Goal: Task Accomplishment & Management: Complete application form

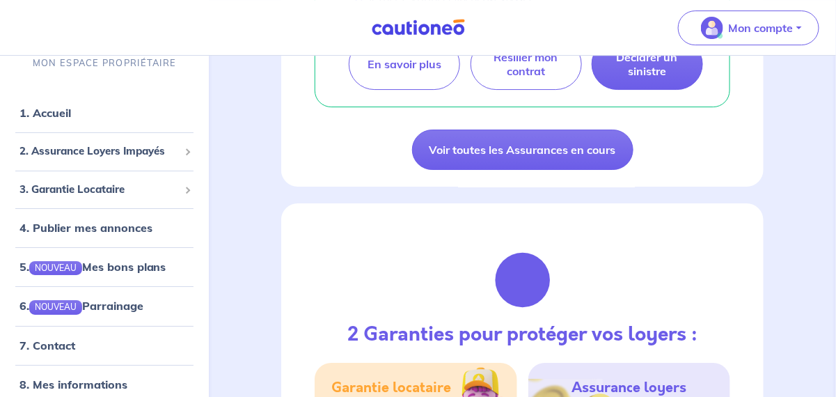
scroll to position [1462, 0]
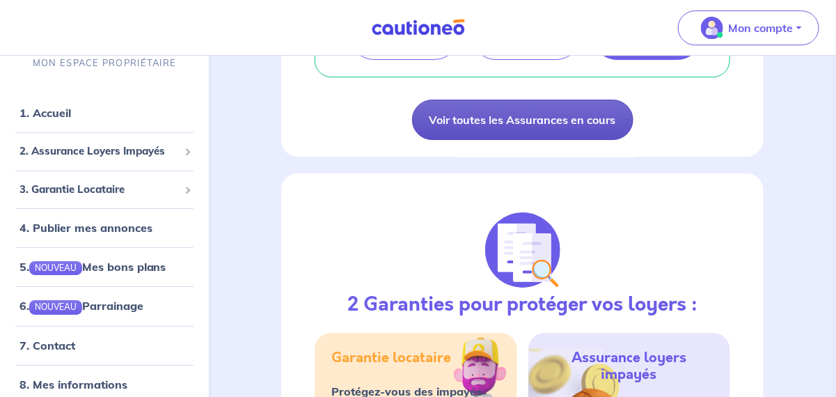
click at [538, 140] on link "Voir toutes les Assurances en cours" at bounding box center [522, 120] width 221 height 40
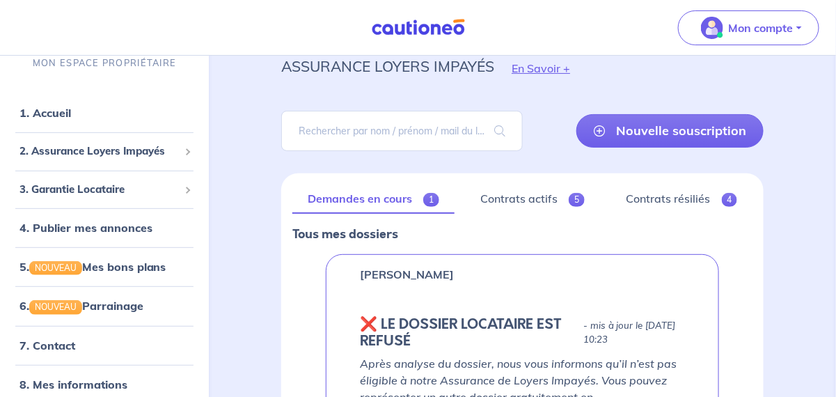
scroll to position [52, 0]
click at [544, 198] on link "Contrats actifs 5" at bounding box center [533, 199] width 134 height 29
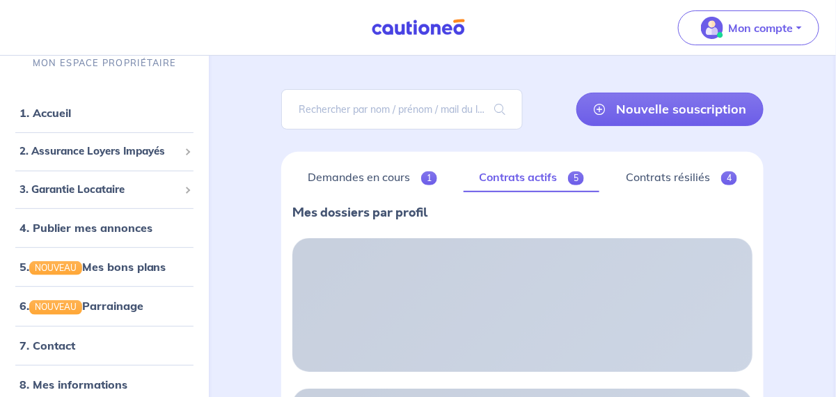
scroll to position [69, 0]
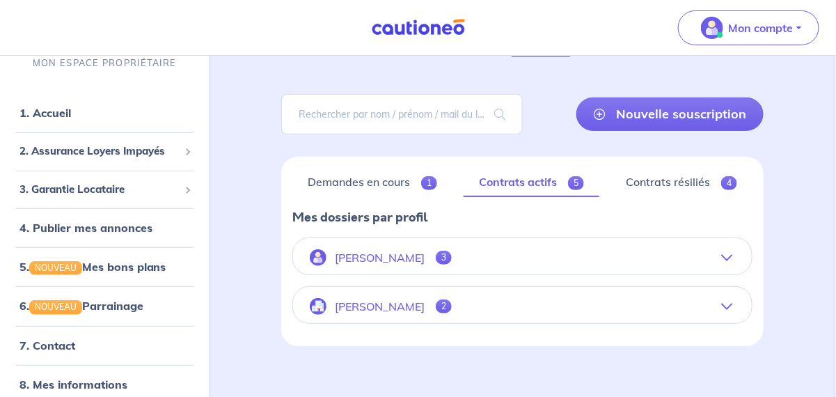
click at [452, 255] on span "3" at bounding box center [444, 258] width 16 height 14
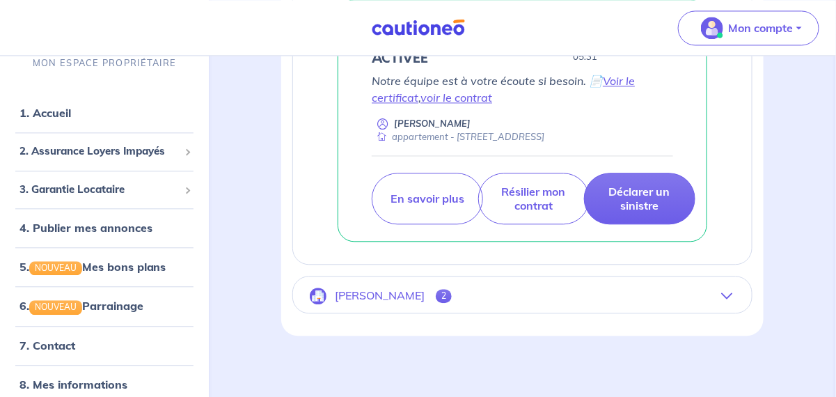
scroll to position [890, 0]
click at [436, 290] on span "2" at bounding box center [444, 296] width 16 height 14
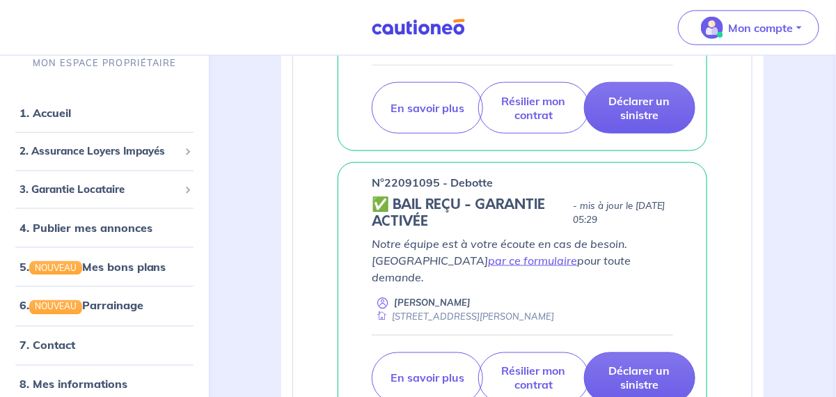
scroll to position [634, 0]
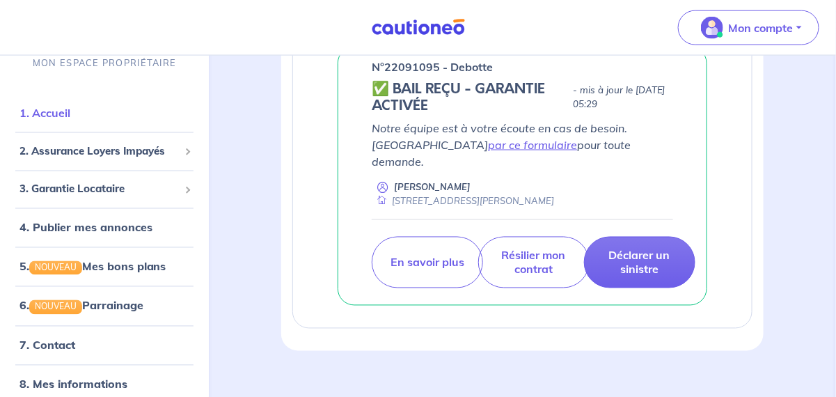
click at [48, 115] on link "1. Accueil" at bounding box center [44, 113] width 51 height 14
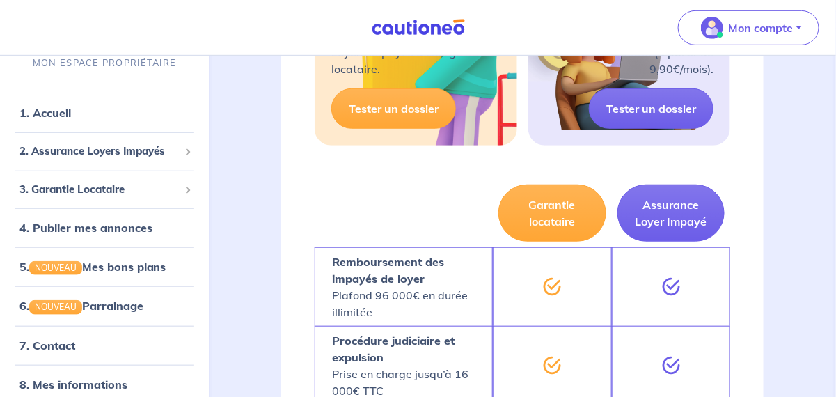
scroll to position [1880, 0]
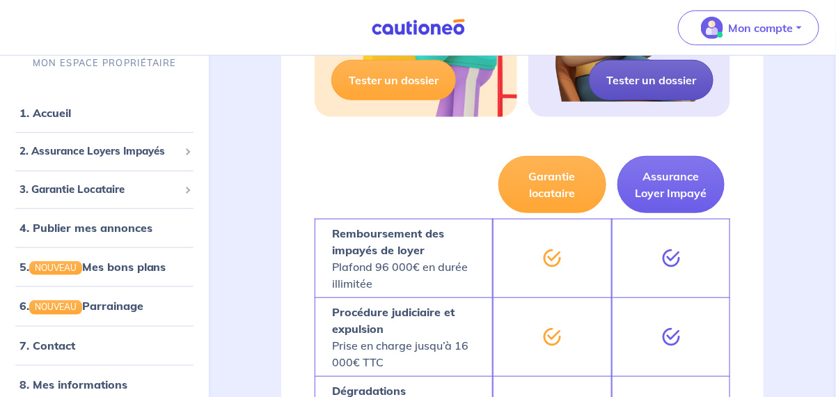
click at [640, 100] on link "Tester un dossier" at bounding box center [651, 80] width 125 height 40
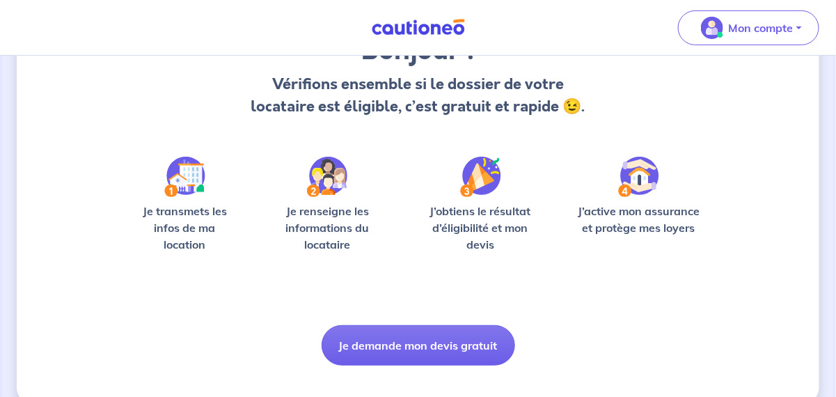
scroll to position [162, 0]
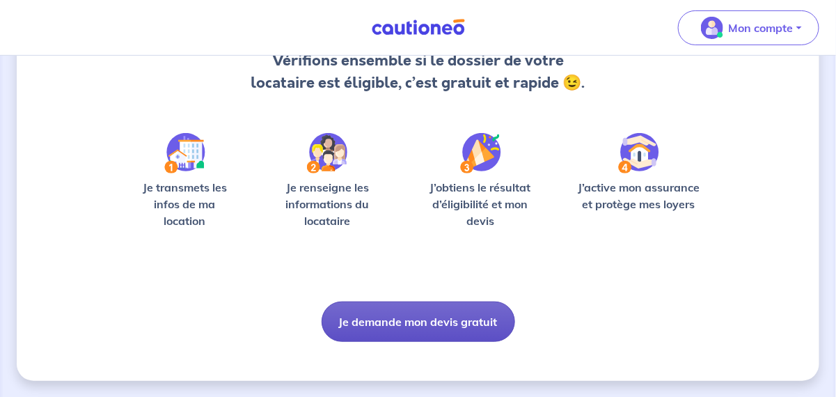
click at [413, 320] on button "Je demande mon devis gratuit" at bounding box center [419, 321] width 194 height 40
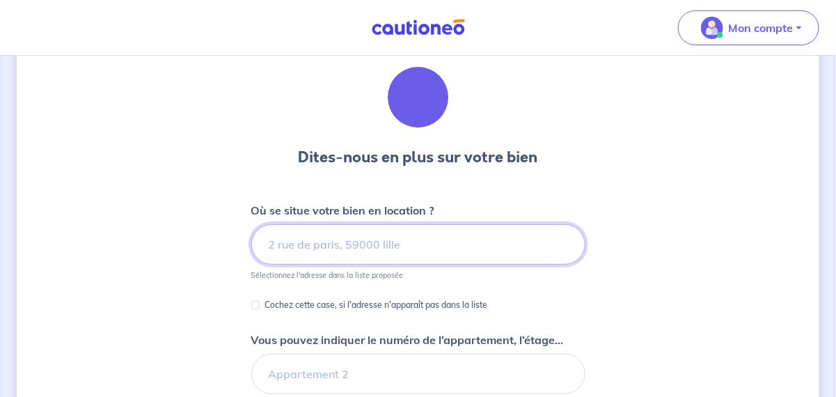
scroll to position [69, 0]
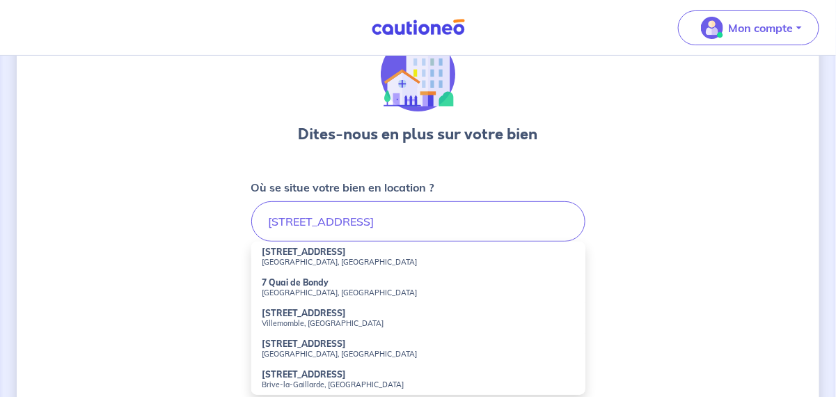
click at [295, 260] on small "[GEOGRAPHIC_DATA], [GEOGRAPHIC_DATA]" at bounding box center [418, 262] width 312 height 10
type input "[STREET_ADDRESS]"
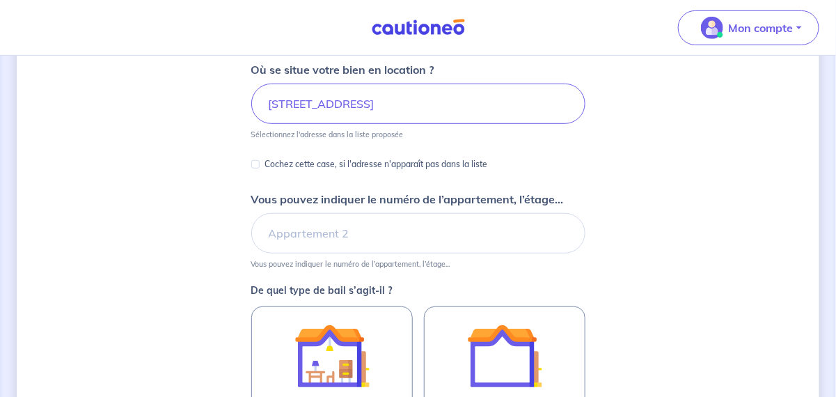
scroll to position [209, 0]
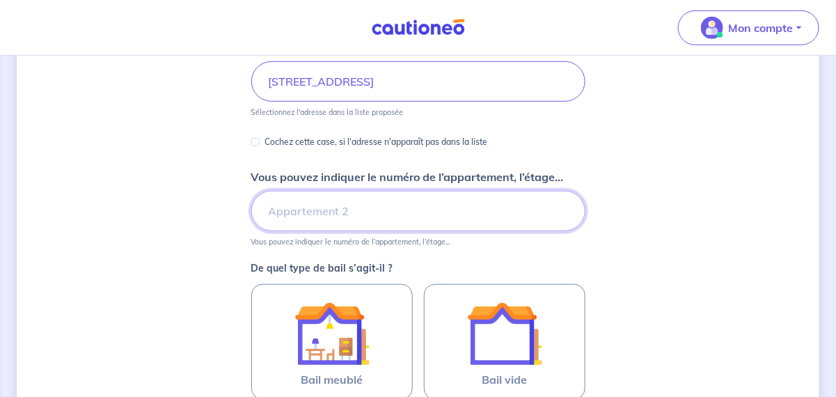
click at [271, 208] on input "Vous pouvez indiquer le numéro de l’appartement, l’étage..." at bounding box center [418, 211] width 334 height 40
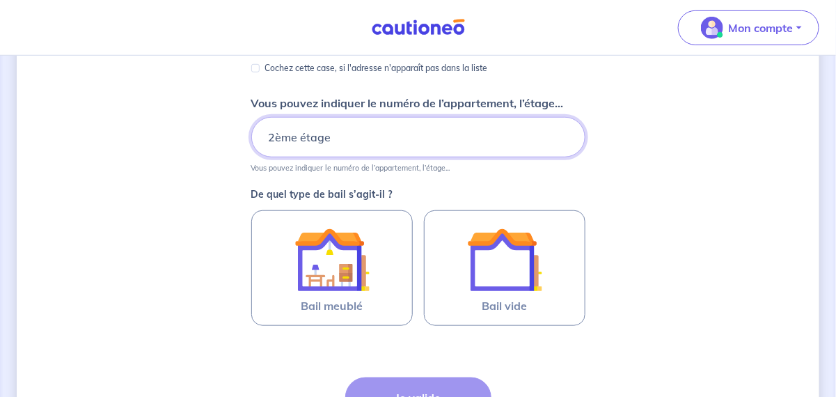
scroll to position [347, 0]
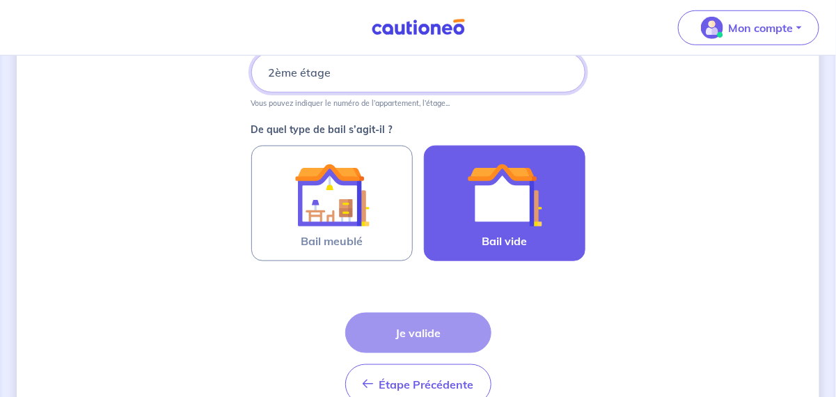
type input "2ème étage"
click at [503, 214] on img at bounding box center [504, 194] width 75 height 75
click at [0, 0] on input "Bail vide" at bounding box center [0, 0] width 0 height 0
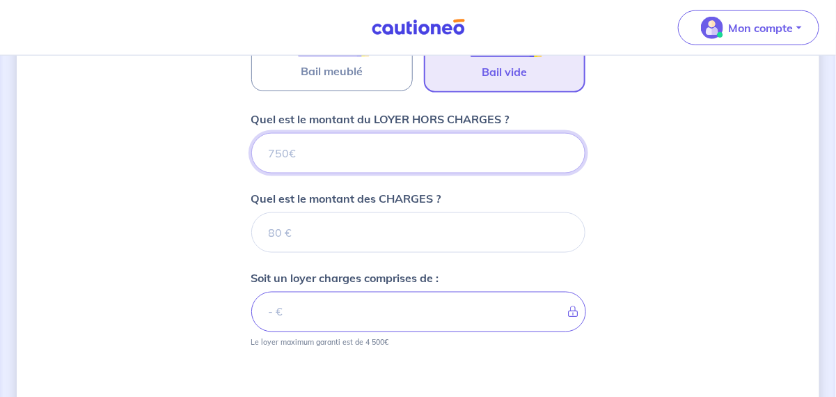
scroll to position [509, 0]
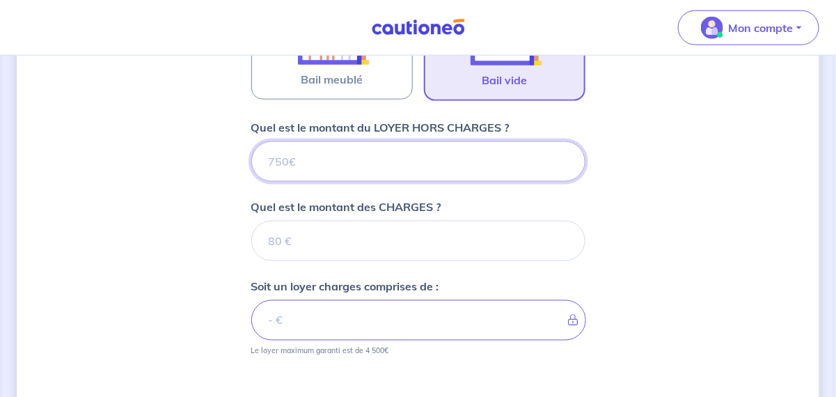
type input "1"
type input "11"
type input "1150"
type input "1150.00"
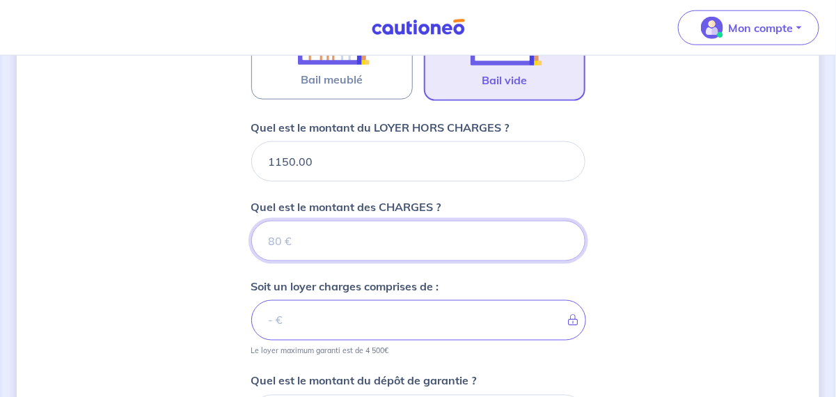
click at [294, 237] on input "Quel est le montant des CHARGES ?" at bounding box center [418, 241] width 334 height 40
type input "1"
type input "1151"
type input "150"
type input "1300"
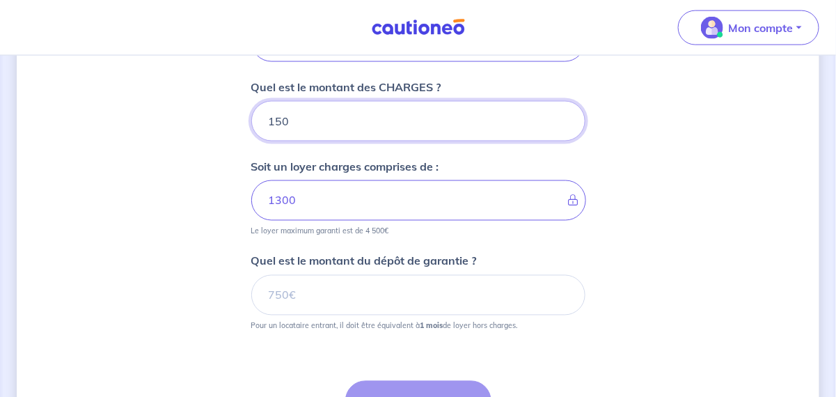
scroll to position [648, 0]
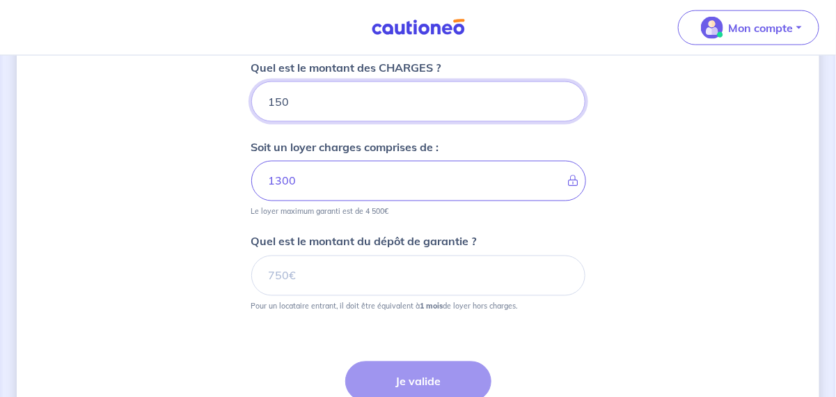
type input "150"
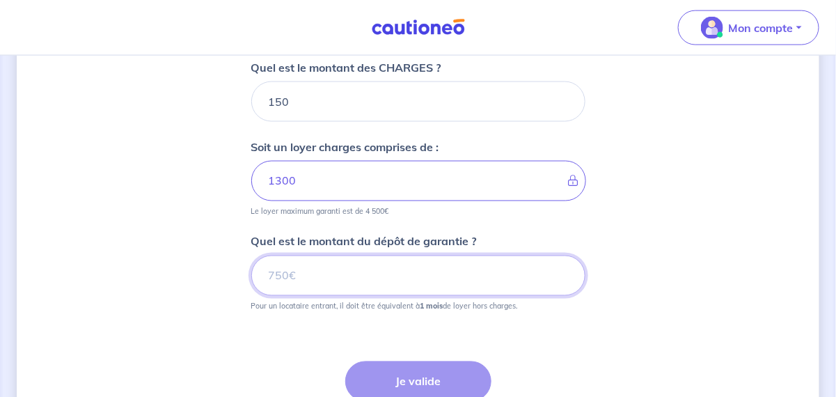
click at [267, 271] on input "Quel est le montant du dépôt de garantie ?" at bounding box center [418, 276] width 334 height 40
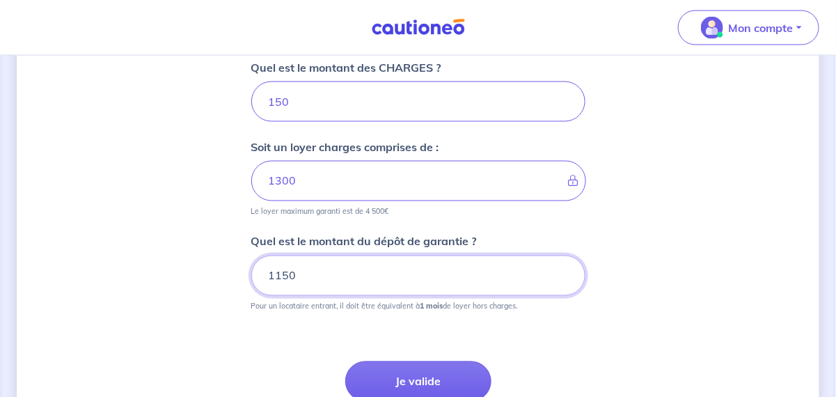
type input "1150"
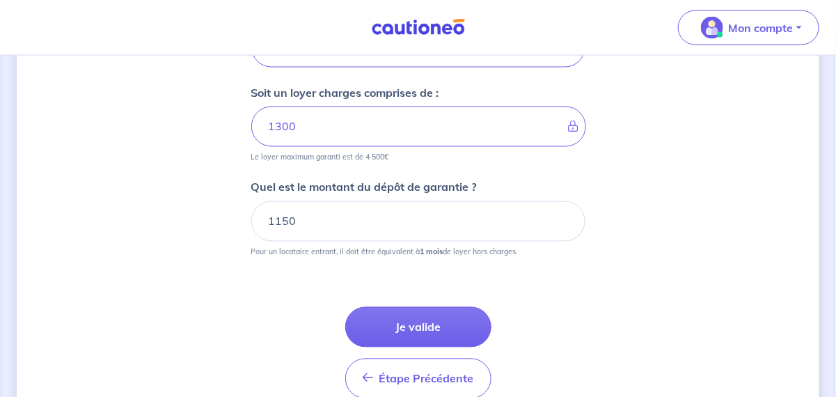
scroll to position [767, 0]
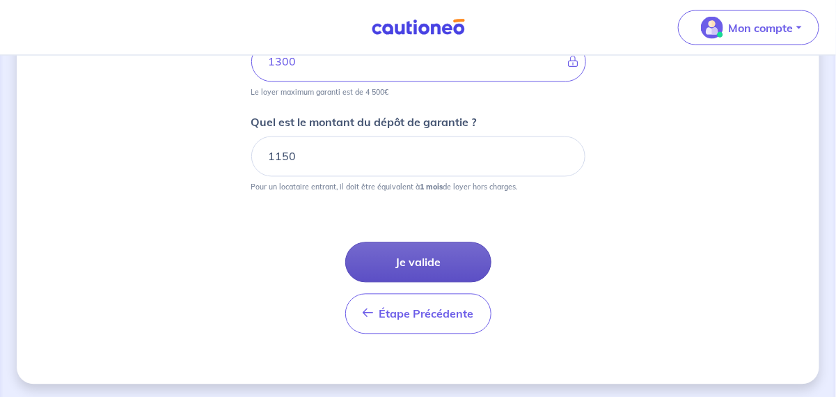
click at [421, 256] on button "Je valide" at bounding box center [418, 262] width 146 height 40
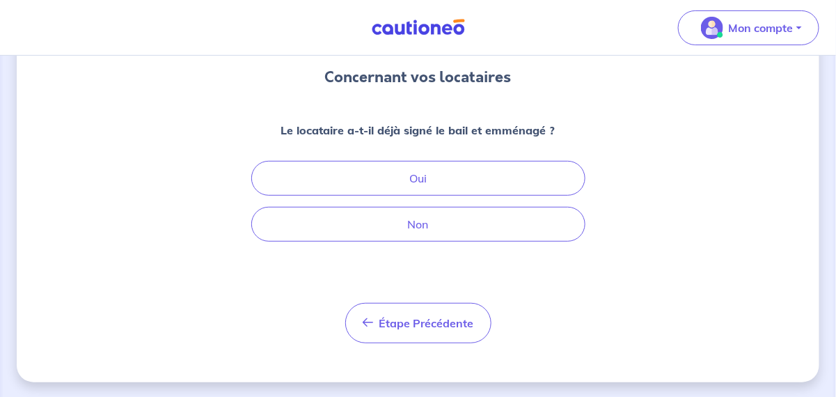
scroll to position [126, 0]
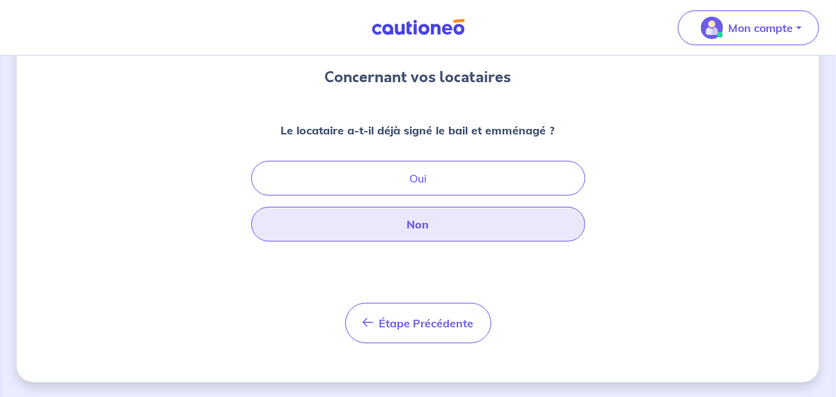
click at [415, 222] on button "Non" at bounding box center [418, 224] width 334 height 35
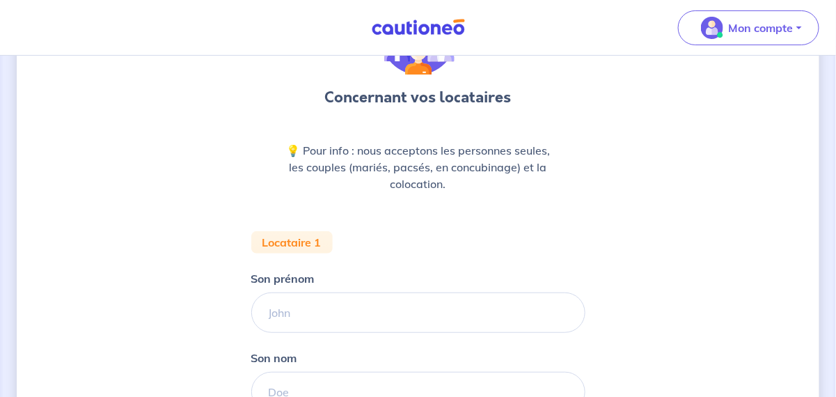
scroll to position [139, 0]
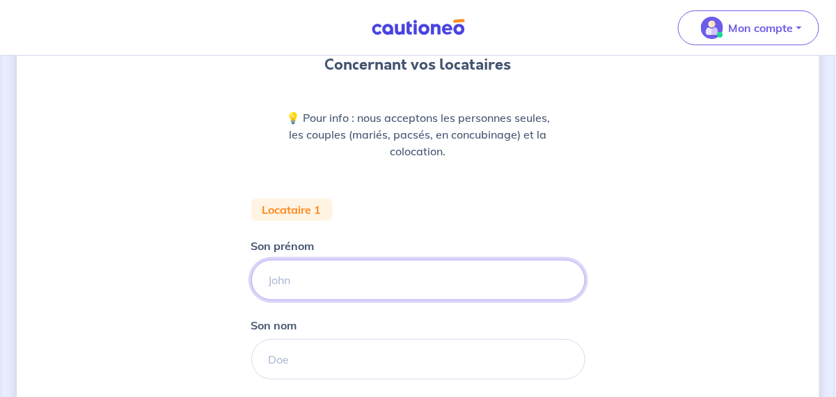
click at [293, 279] on input "Son prénom" at bounding box center [418, 280] width 334 height 40
type input "[PERSON_NAME]"
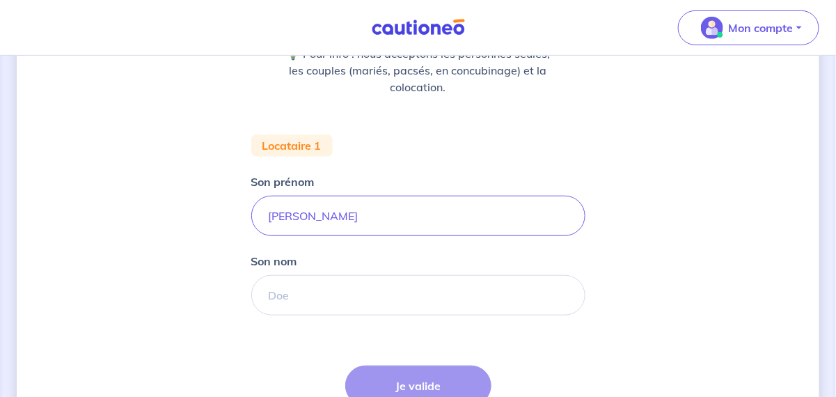
scroll to position [209, 0]
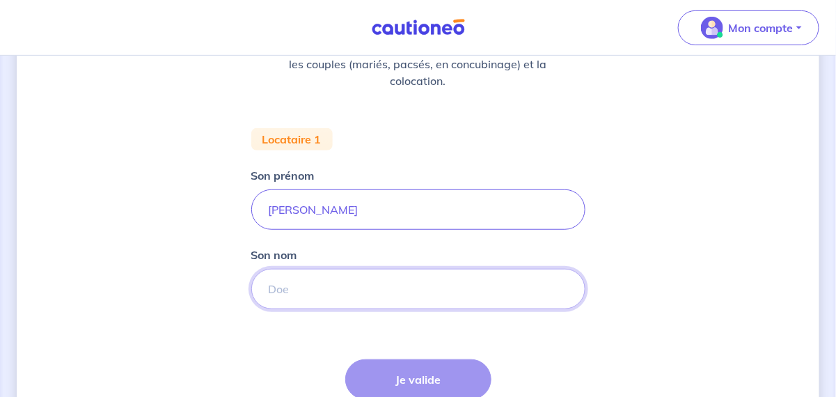
click at [269, 285] on input "Son nom" at bounding box center [418, 289] width 334 height 40
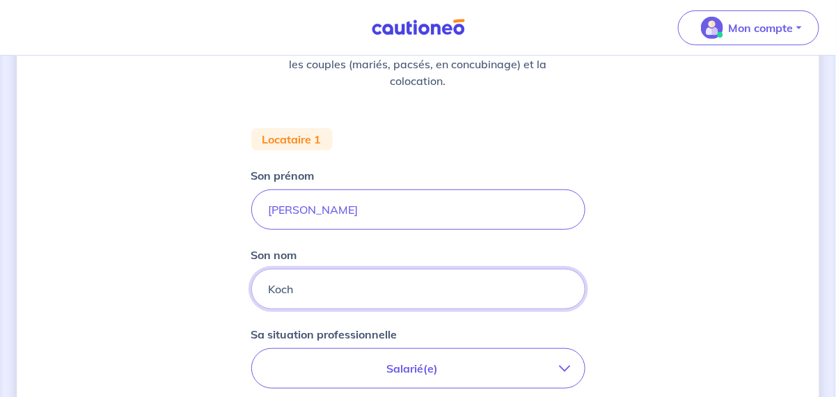
type input "Koch"
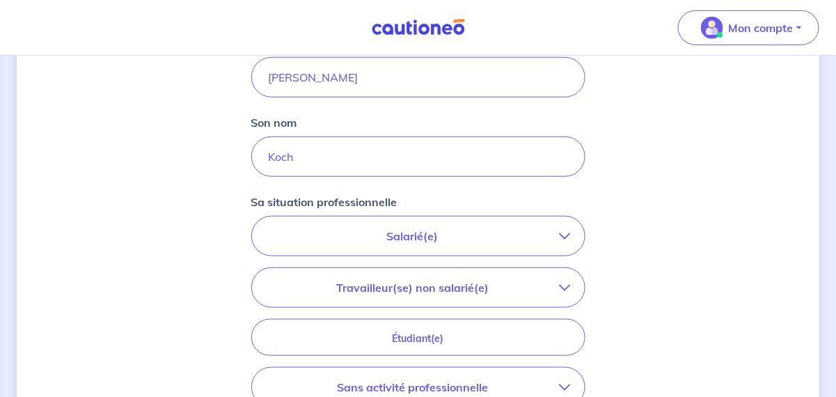
scroll to position [347, 0]
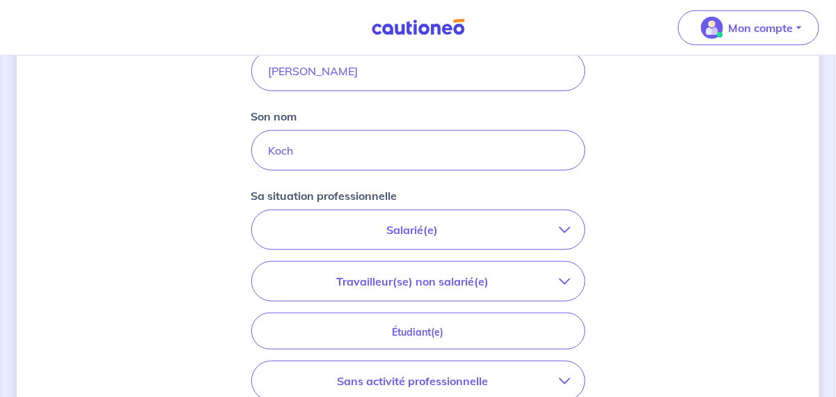
click at [565, 228] on icon "button" at bounding box center [565, 229] width 11 height 11
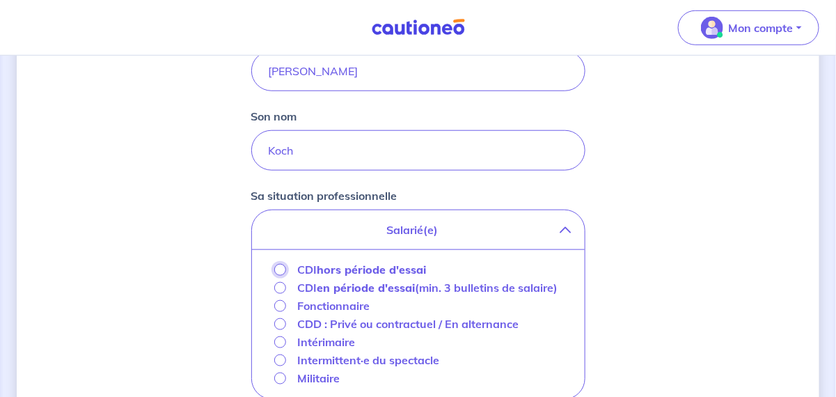
click at [278, 268] on input "CDI hors période d'essai" at bounding box center [280, 270] width 12 height 12
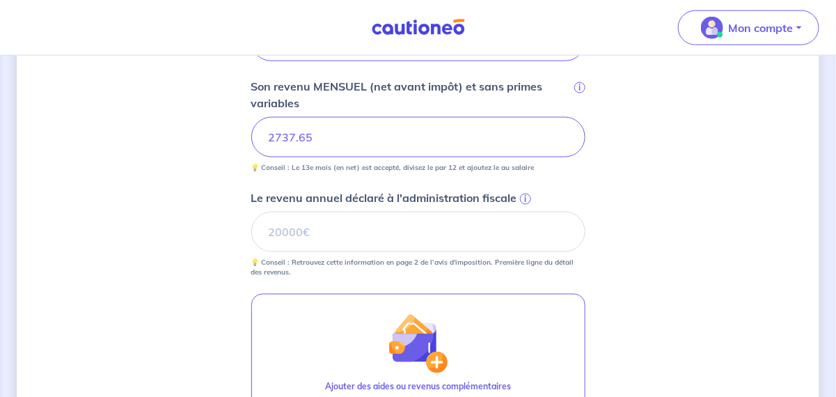
scroll to position [556, 0]
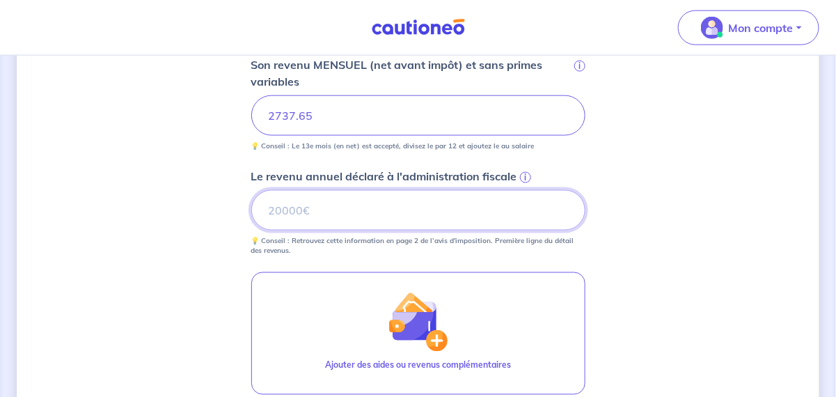
click at [310, 209] on input "Le revenu annuel déclaré à l'administration fiscale i" at bounding box center [418, 210] width 334 height 40
type input "35152"
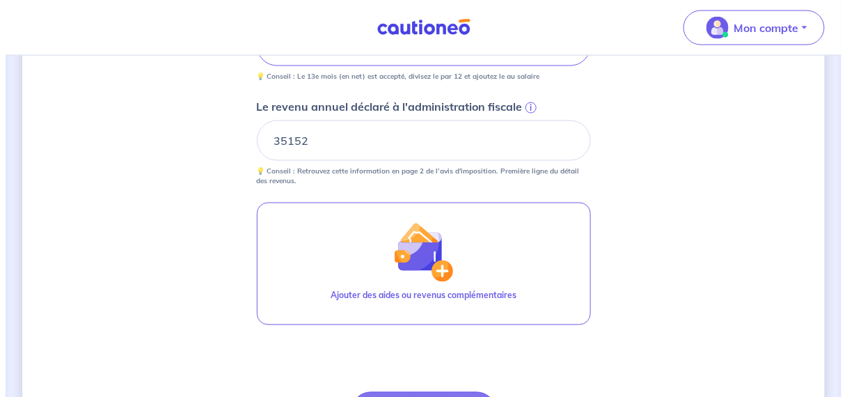
scroll to position [695, 0]
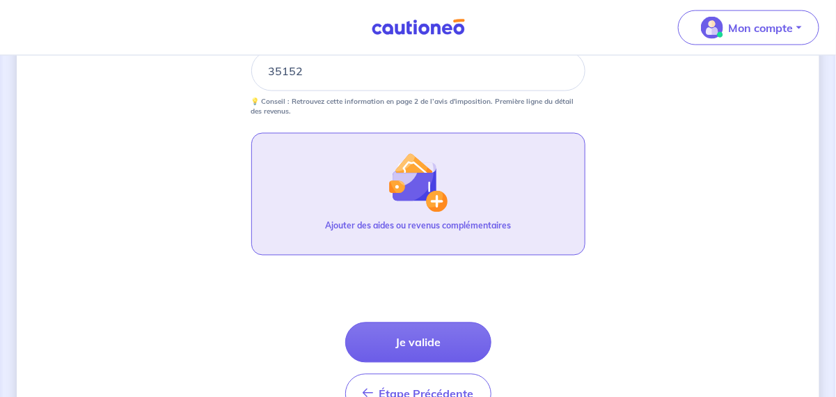
click at [438, 199] on img "button" at bounding box center [418, 182] width 60 height 60
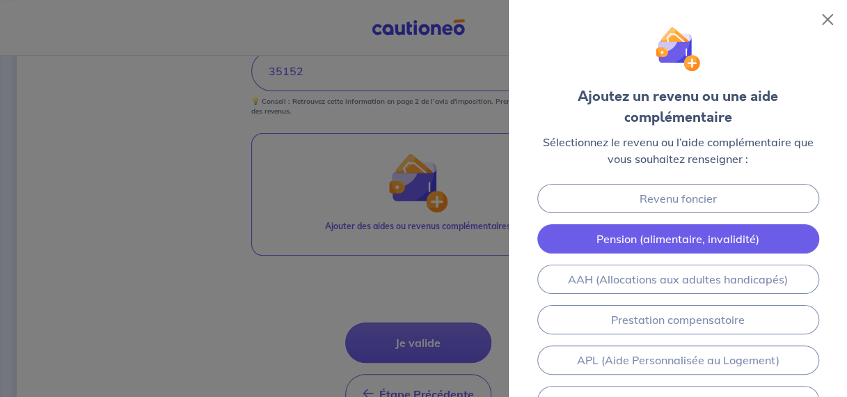
click at [592, 243] on link "Pension (alimentaire, invalidité)" at bounding box center [678, 238] width 282 height 29
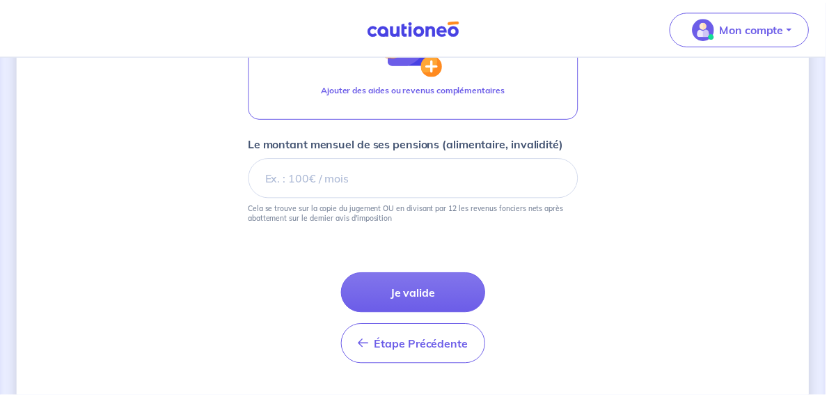
scroll to position [863, 0]
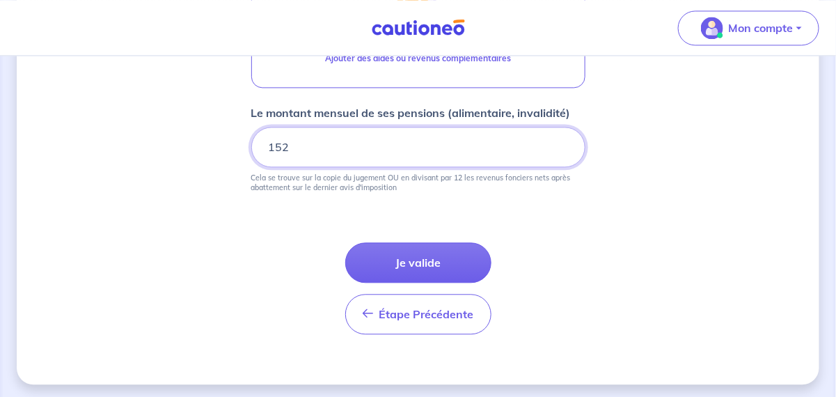
type input "152"
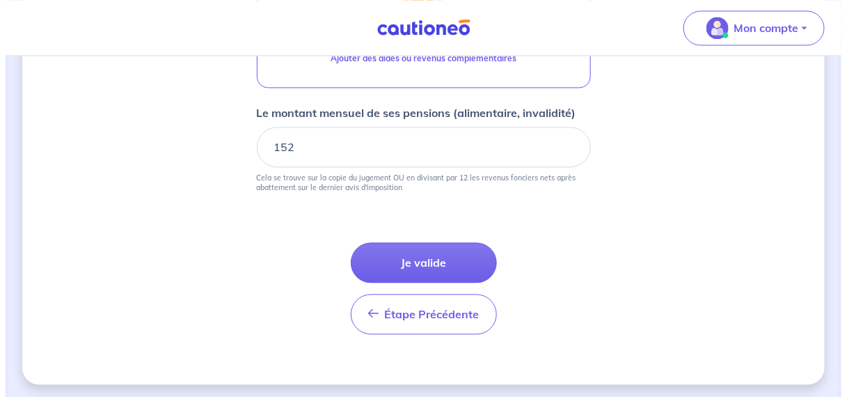
scroll to position [794, 0]
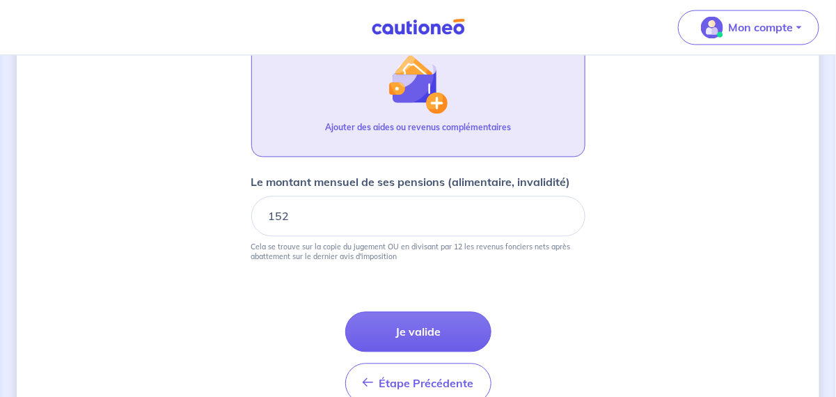
click at [443, 96] on img "button" at bounding box center [418, 84] width 60 height 60
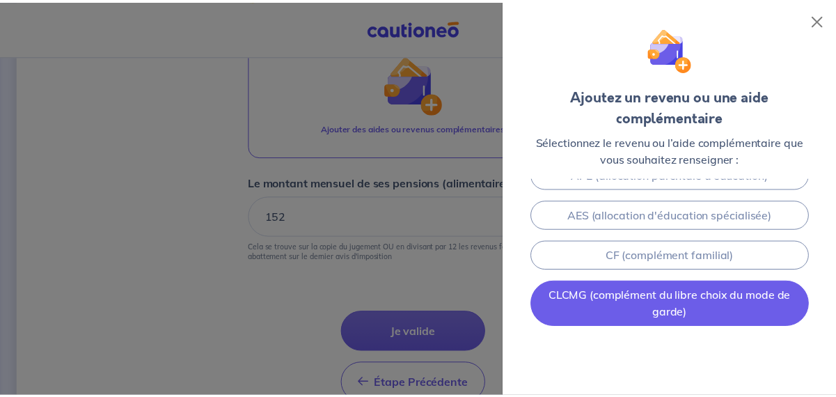
scroll to position [387, 0]
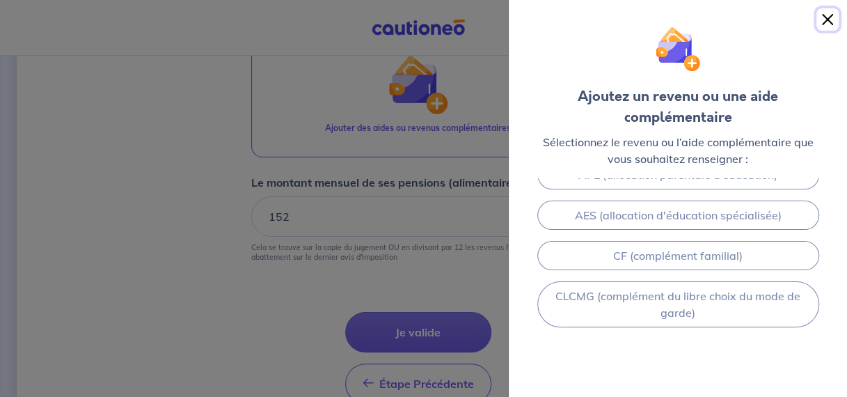
click at [826, 20] on button "Close" at bounding box center [828, 19] width 22 height 22
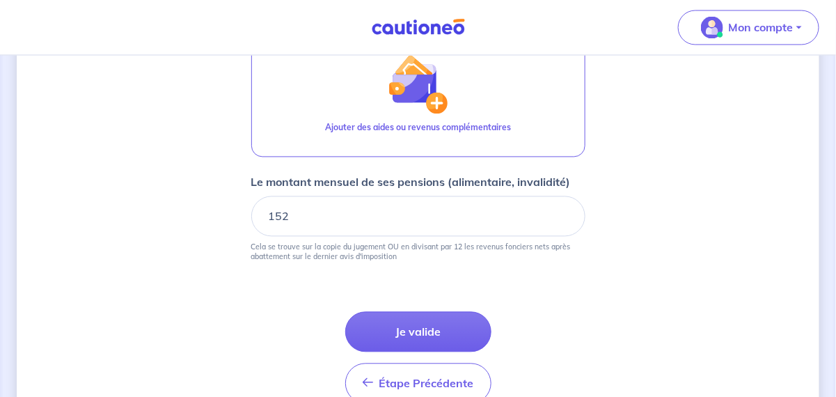
scroll to position [863, 0]
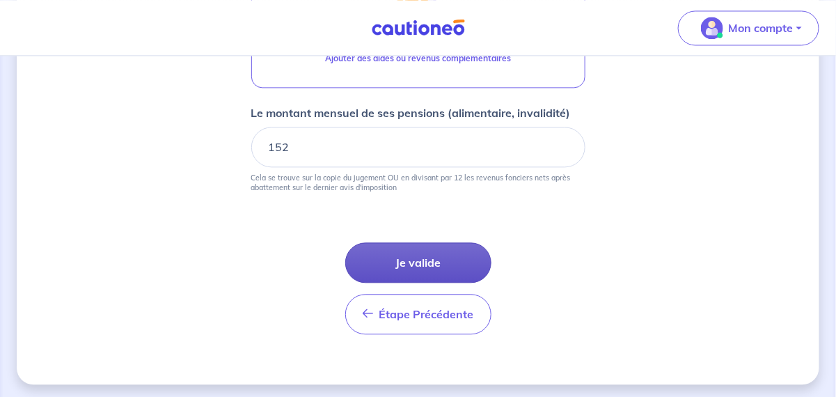
click at [419, 260] on button "Je valide" at bounding box center [418, 262] width 146 height 40
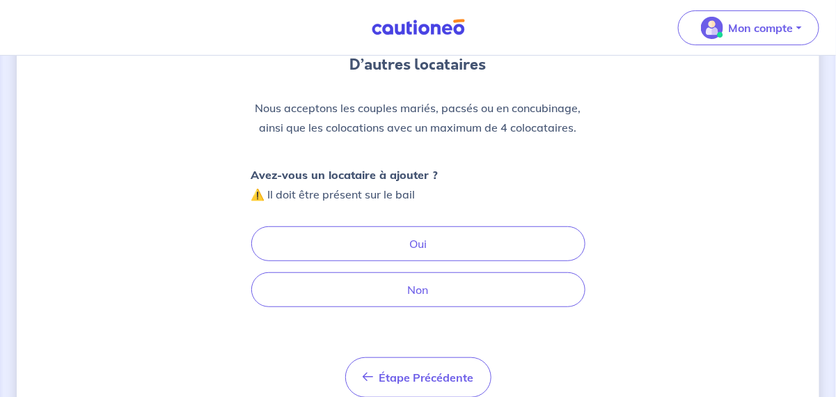
scroll to position [139, 0]
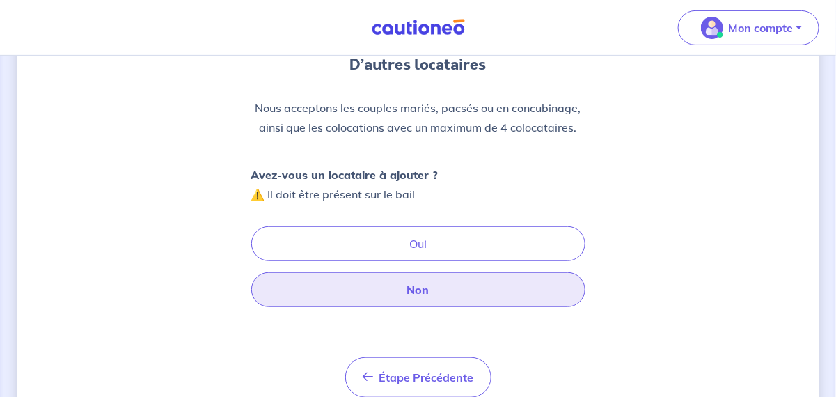
click at [409, 285] on button "Non" at bounding box center [418, 289] width 334 height 35
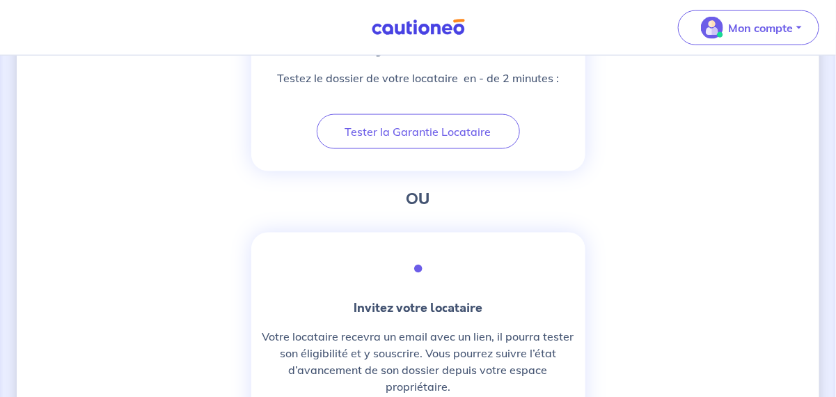
scroll to position [385, 0]
